Goal: Complete application form

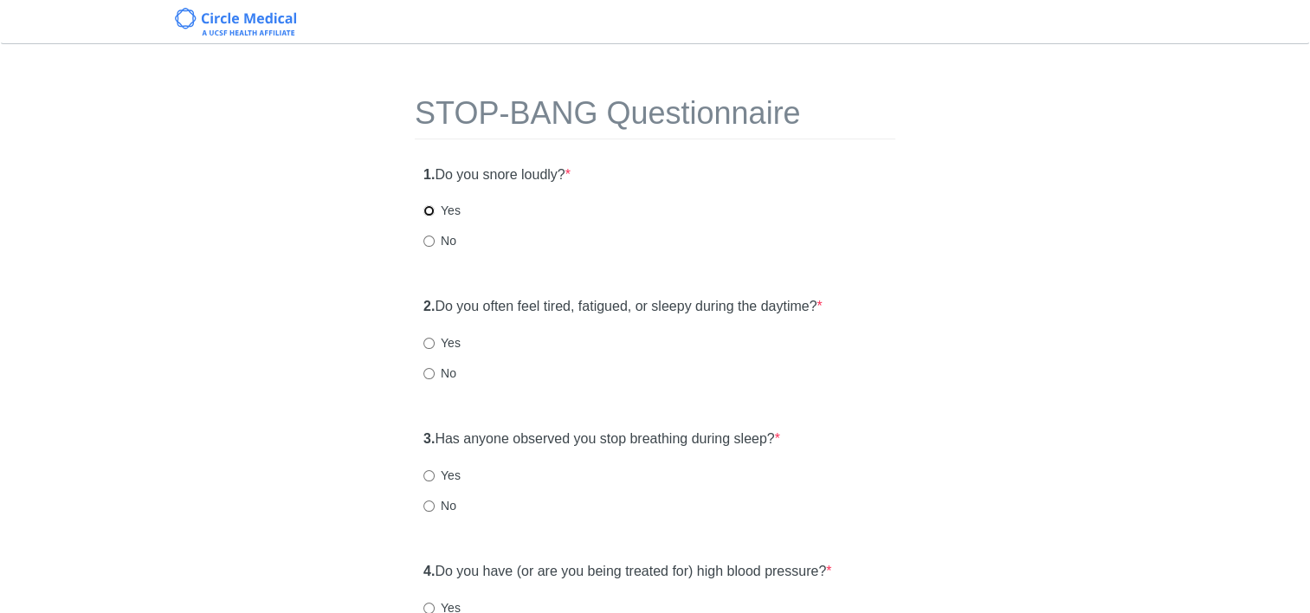
click at [429, 211] on input "Yes" at bounding box center [428, 210] width 11 height 11
radio input "true"
click at [426, 339] on input "Yes" at bounding box center [428, 343] width 11 height 11
radio input "true"
click at [430, 473] on input "Yes" at bounding box center [428, 475] width 11 height 11
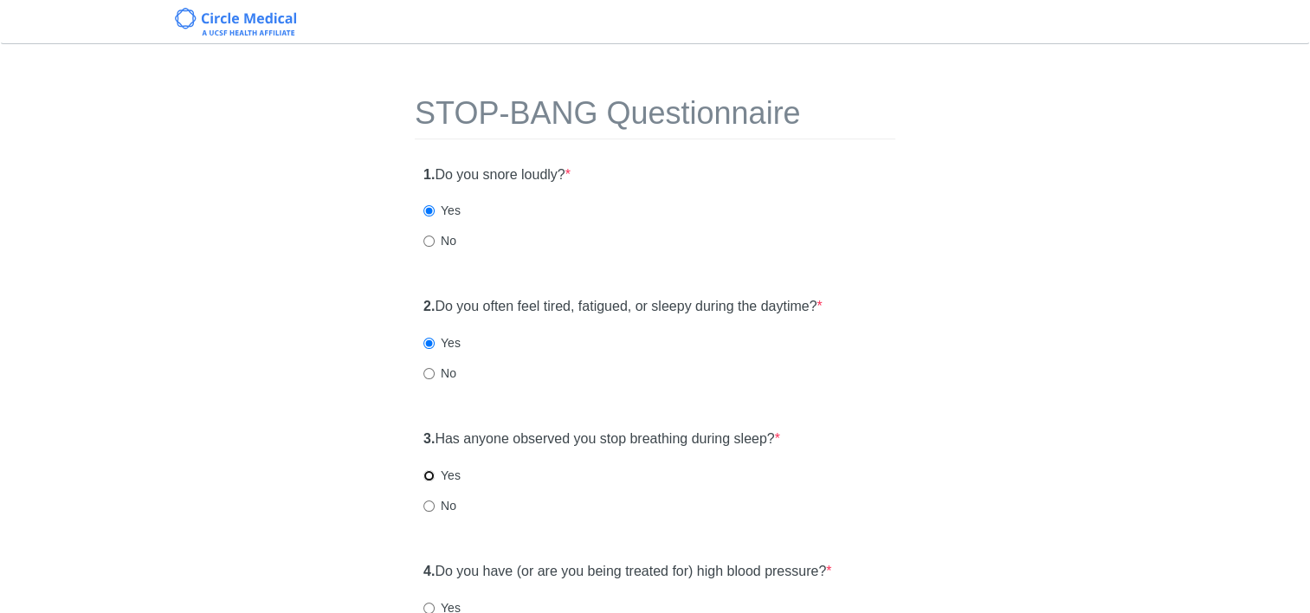
radio input "true"
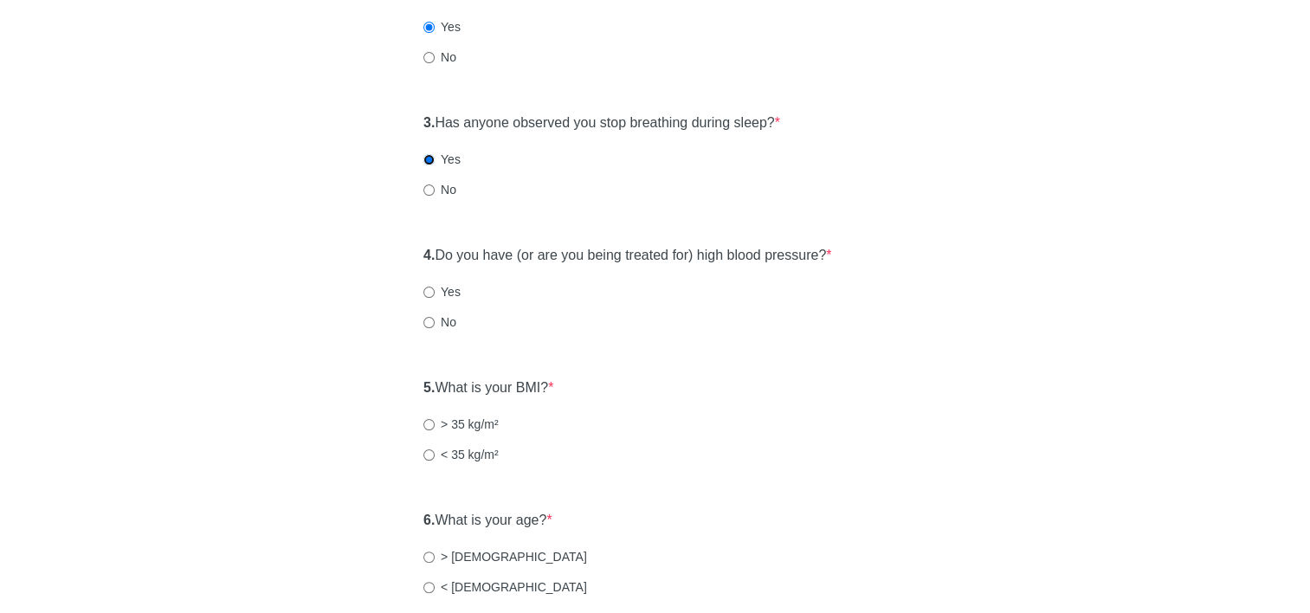
scroll to position [346, 0]
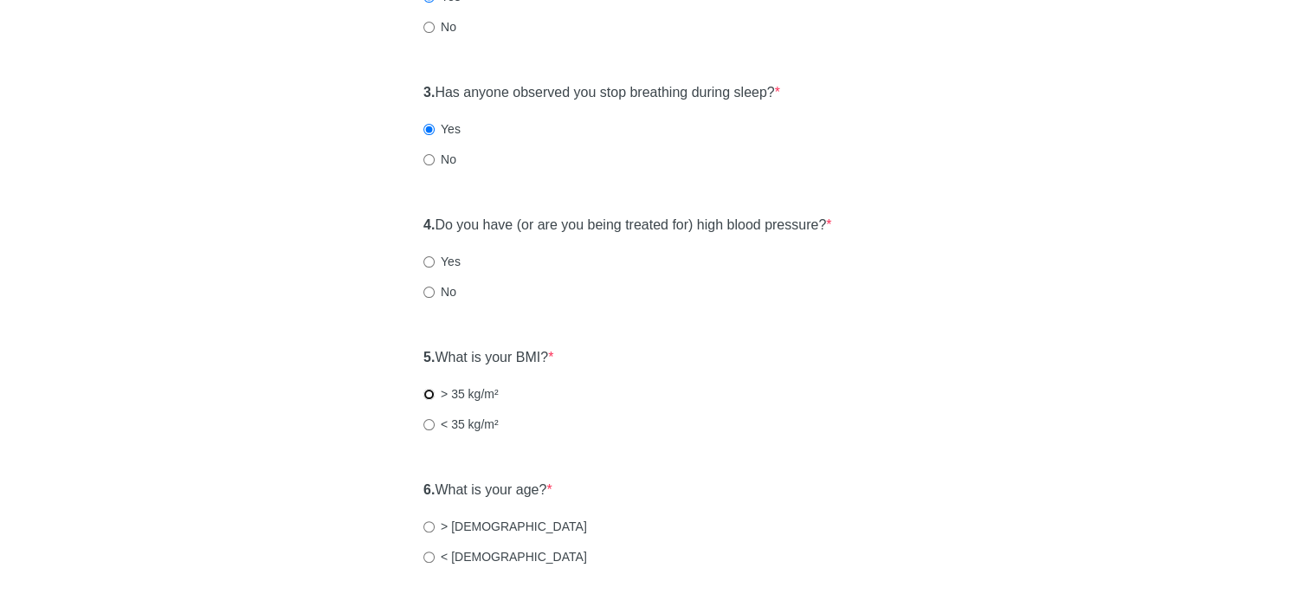
click at [423, 392] on input "> 35 kg/m²" at bounding box center [428, 394] width 11 height 11
radio input "true"
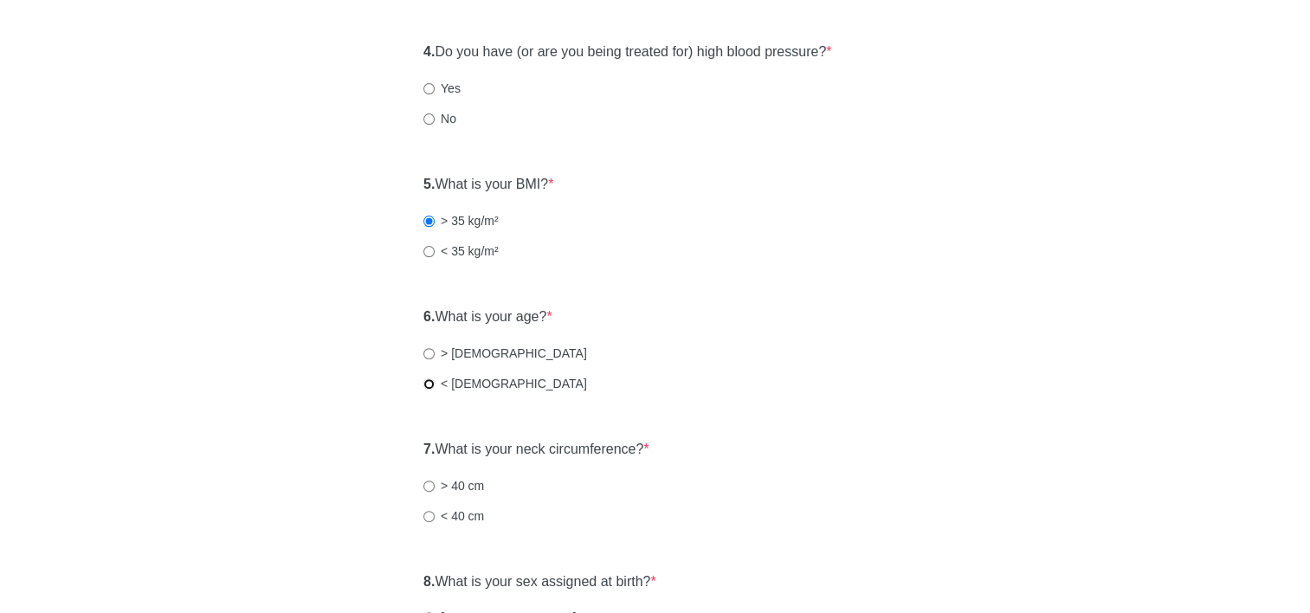
click at [426, 383] on input "< [DEMOGRAPHIC_DATA]" at bounding box center [428, 383] width 11 height 11
radio input "true"
click at [428, 490] on input "> 40 cm" at bounding box center [428, 486] width 11 height 11
radio input "true"
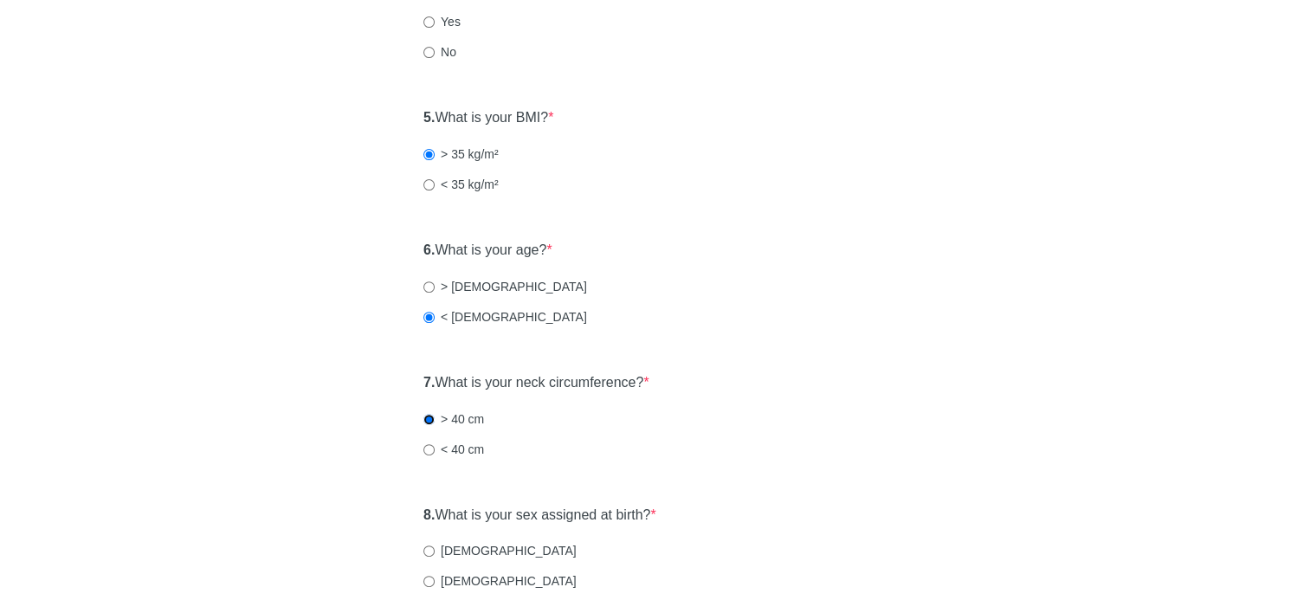
scroll to position [693, 0]
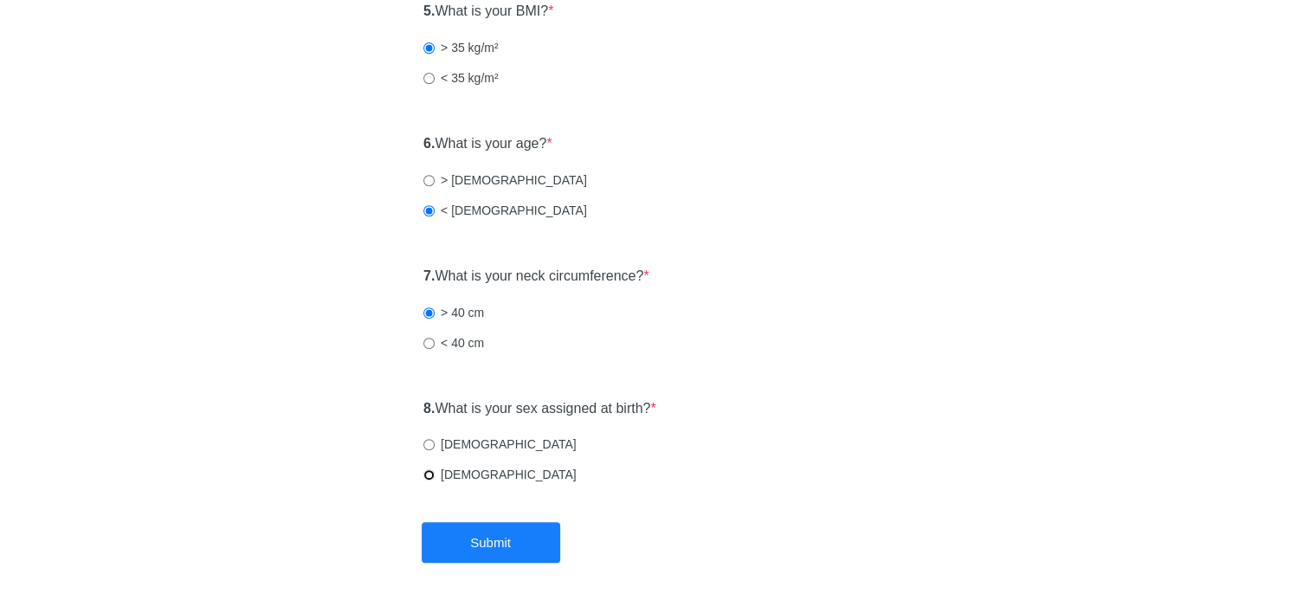
click at [427, 477] on input "[DEMOGRAPHIC_DATA]" at bounding box center [428, 474] width 11 height 11
radio input "true"
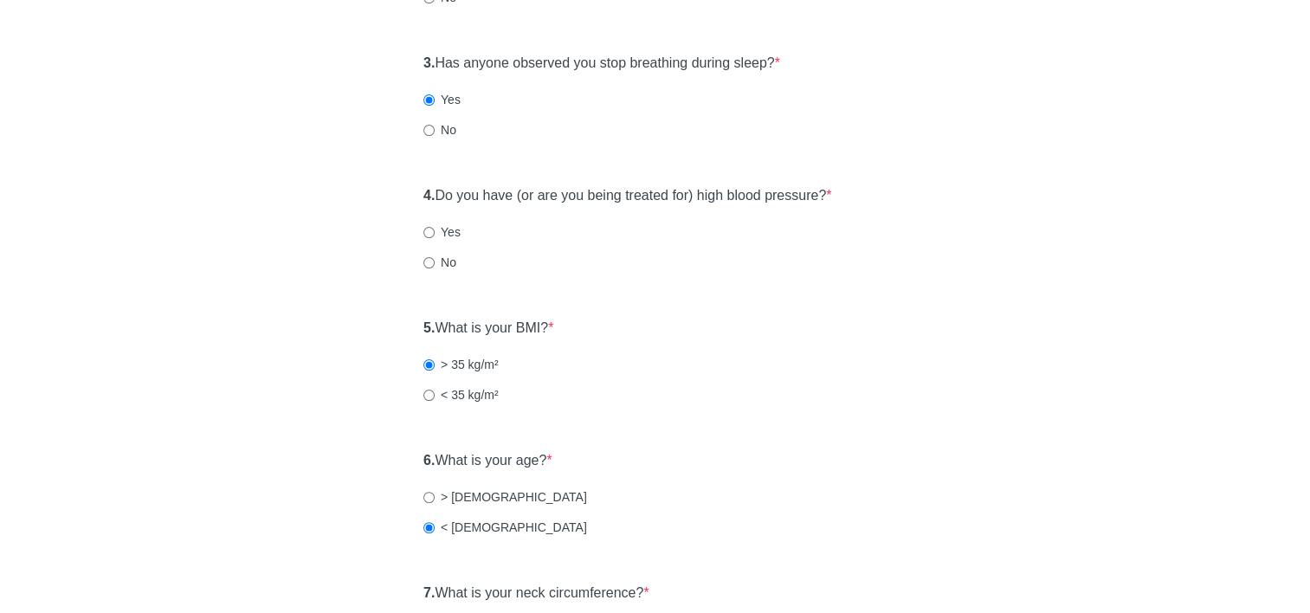
scroll to position [346, 0]
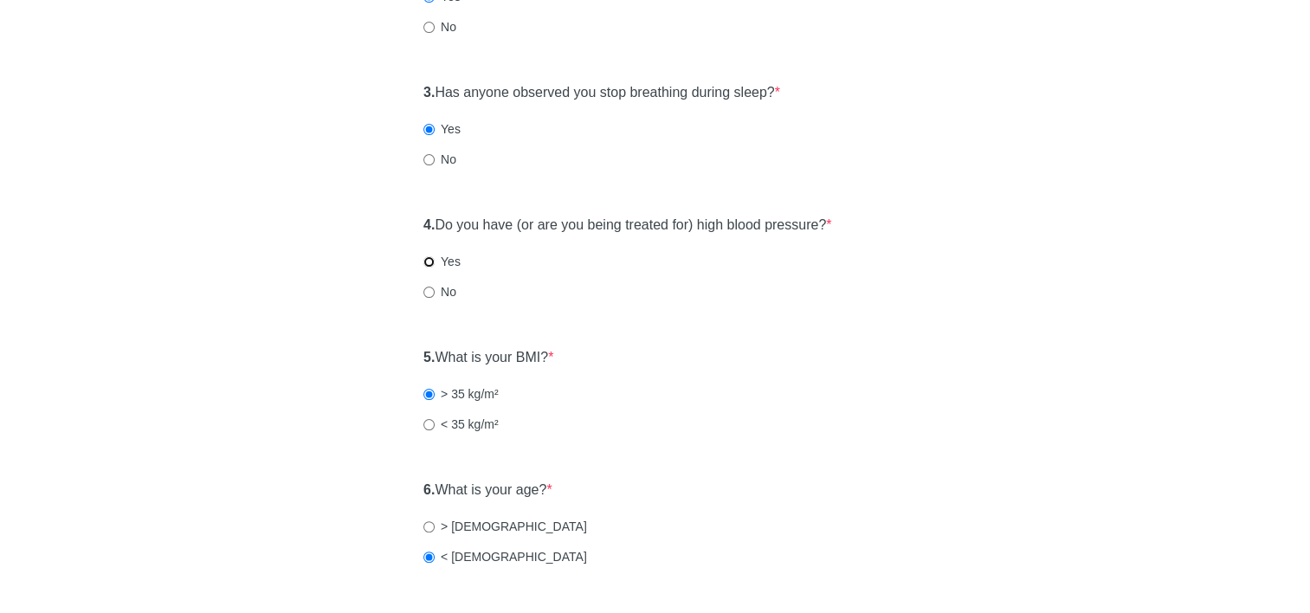
click at [430, 260] on input "Yes" at bounding box center [428, 261] width 11 height 11
radio input "true"
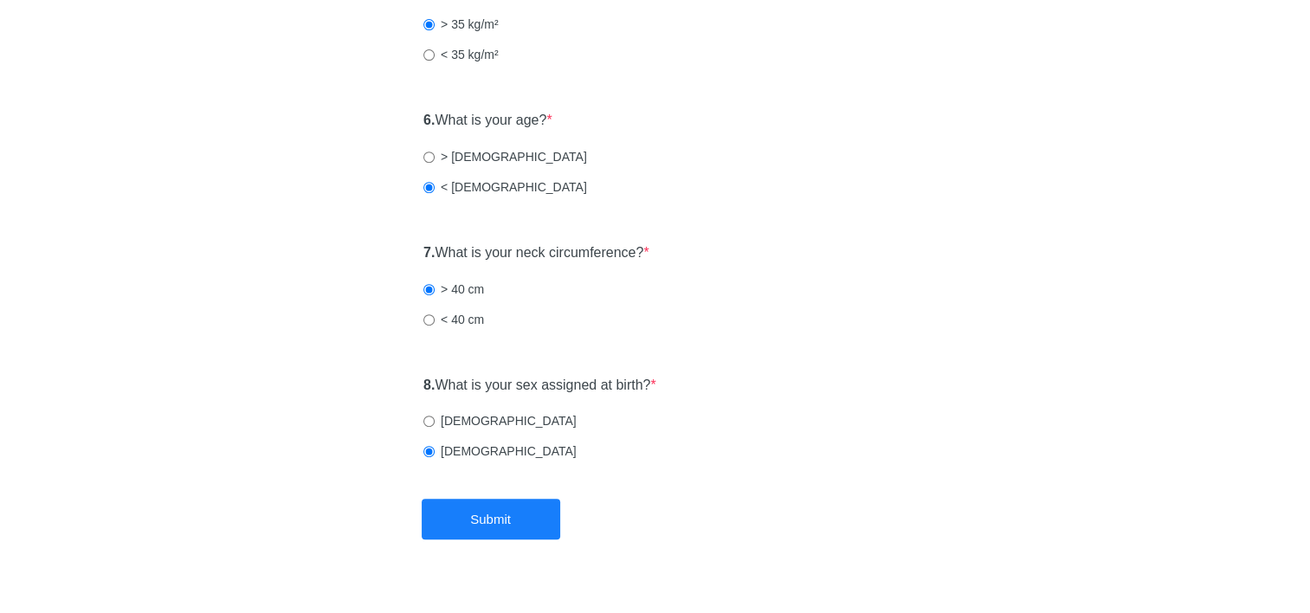
scroll to position [746, 0]
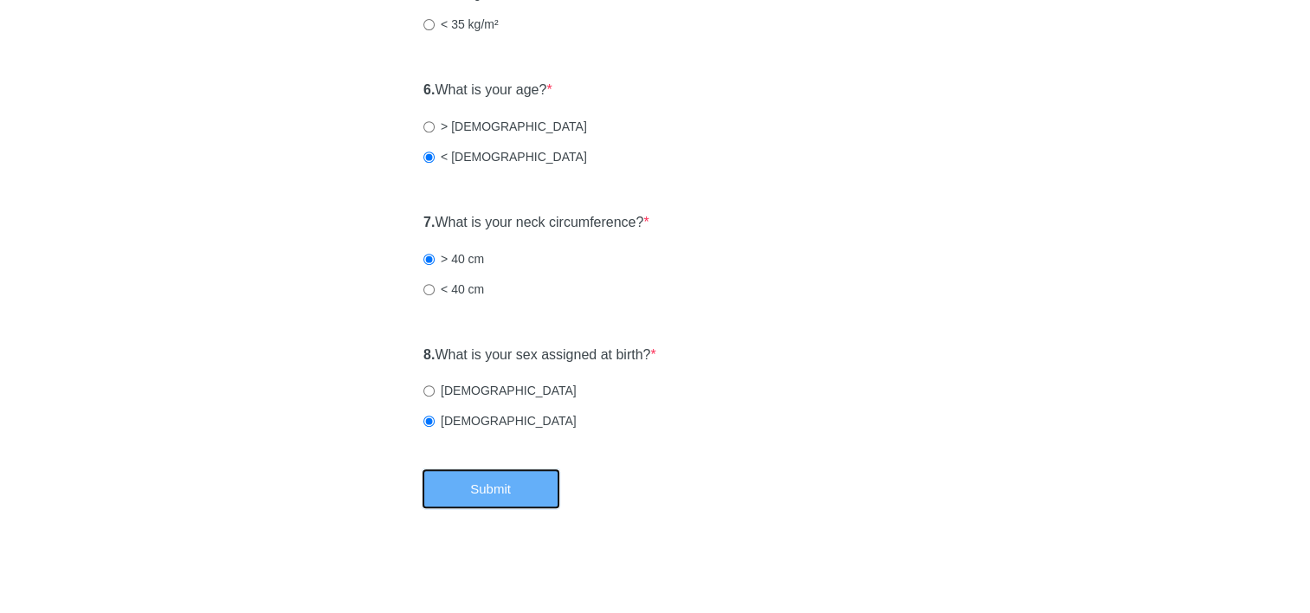
click at [503, 480] on button "Submit" at bounding box center [491, 488] width 139 height 41
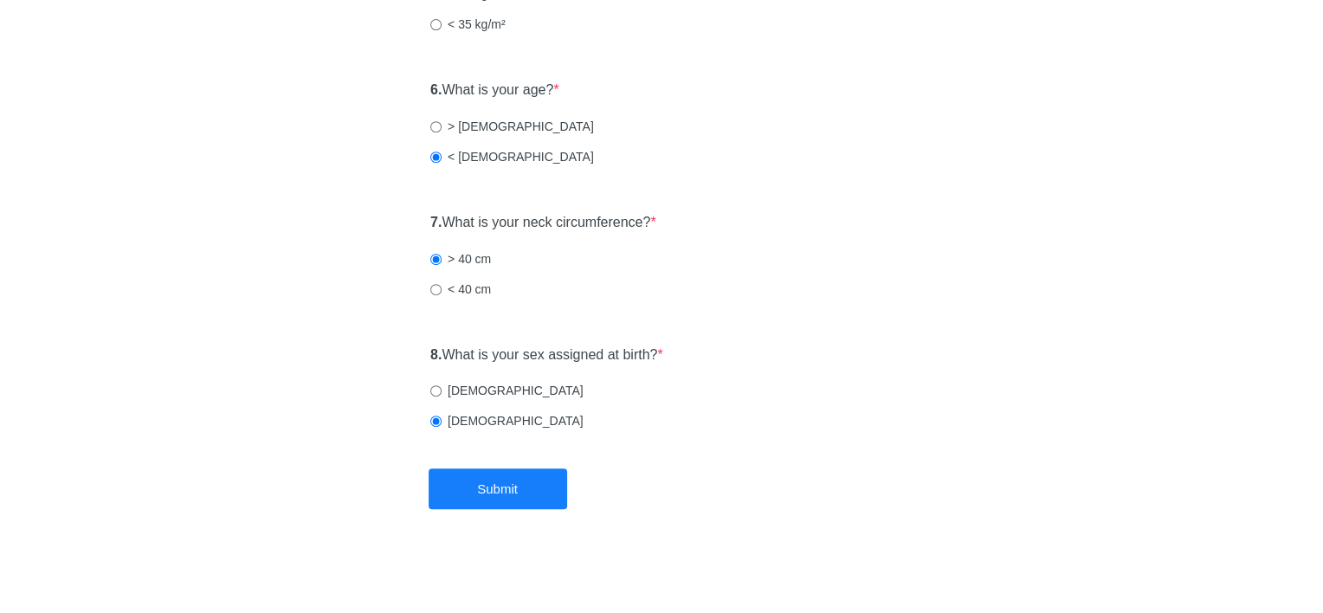
scroll to position [0, 0]
